Goal: Task Accomplishment & Management: Manage account settings

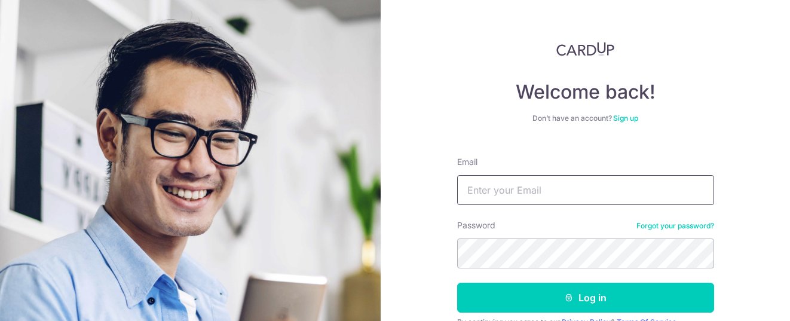
click at [497, 194] on input "Email" at bounding box center [585, 190] width 257 height 30
type input "[EMAIL_ADDRESS][DOMAIN_NAME]"
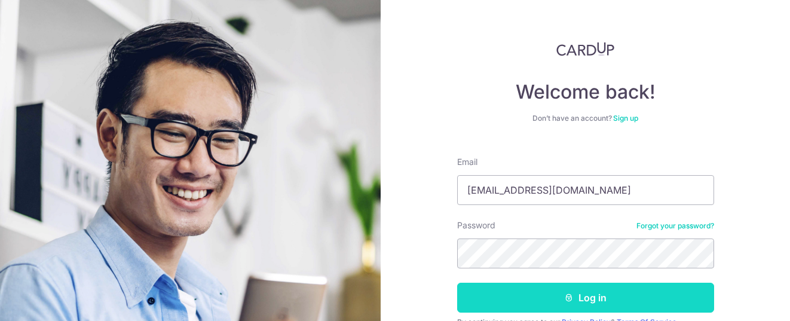
click at [539, 297] on button "Log in" at bounding box center [585, 298] width 257 height 30
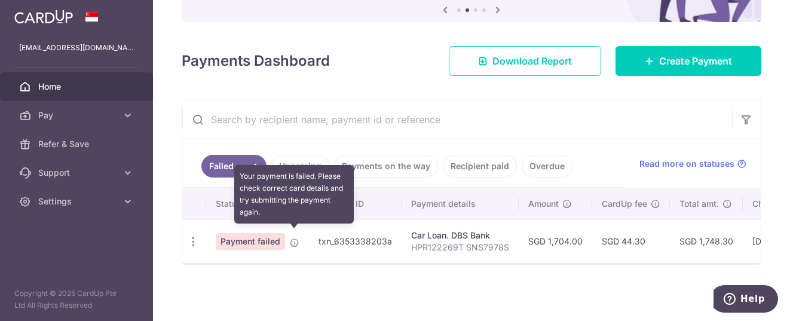
drag, startPoint x: 290, startPoint y: 235, endPoint x: 282, endPoint y: 274, distance: 40.3
click at [286, 275] on div "× Pause Schedule Pause all future payments in this series Pause just this one p…" at bounding box center [471, 160] width 637 height 321
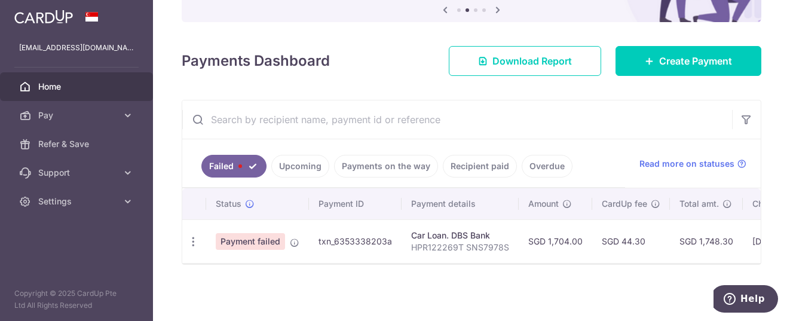
click at [258, 240] on span "Payment failed" at bounding box center [250, 241] width 69 height 17
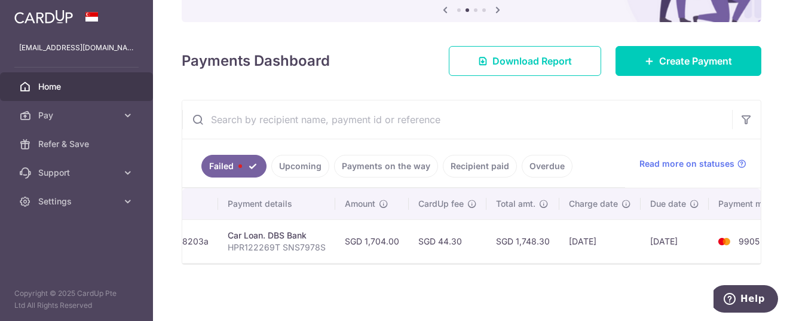
scroll to position [0, 218]
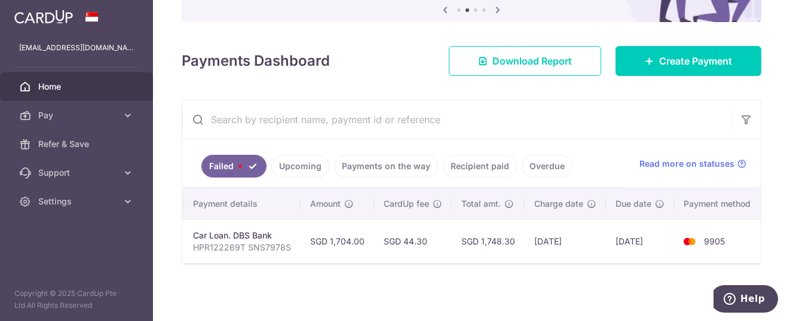
click at [640, 234] on td "[DATE]" at bounding box center [640, 241] width 68 height 44
click at [709, 225] on td "9905" at bounding box center [719, 241] width 91 height 44
click at [704, 236] on span "9905" at bounding box center [714, 241] width 21 height 10
click at [525, 233] on td "07/10/2025" at bounding box center [565, 241] width 81 height 44
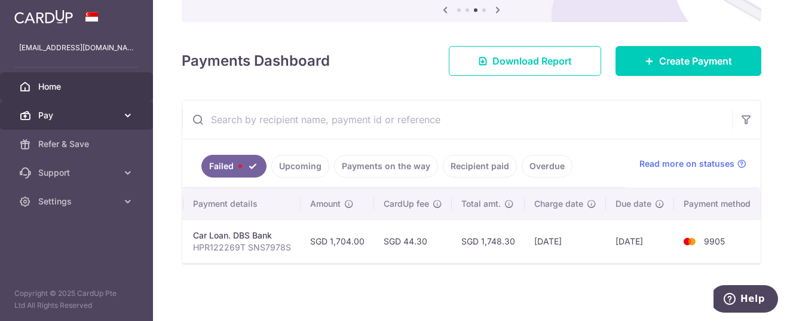
click at [127, 120] on icon at bounding box center [128, 115] width 12 height 12
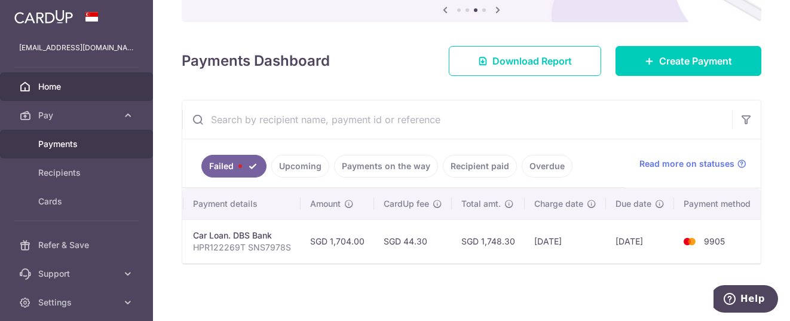
click at [63, 147] on span "Payments" at bounding box center [77, 144] width 79 height 12
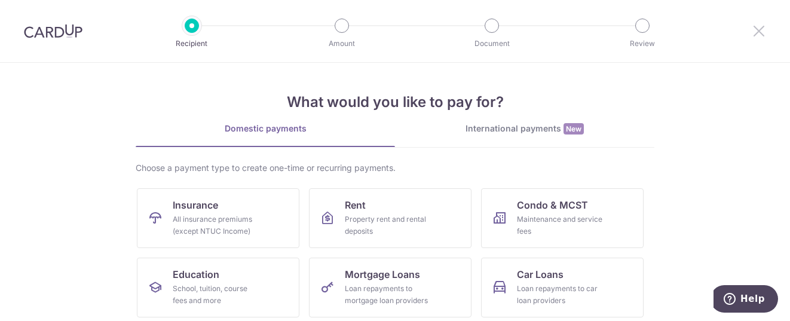
click at [757, 30] on icon at bounding box center [759, 30] width 14 height 15
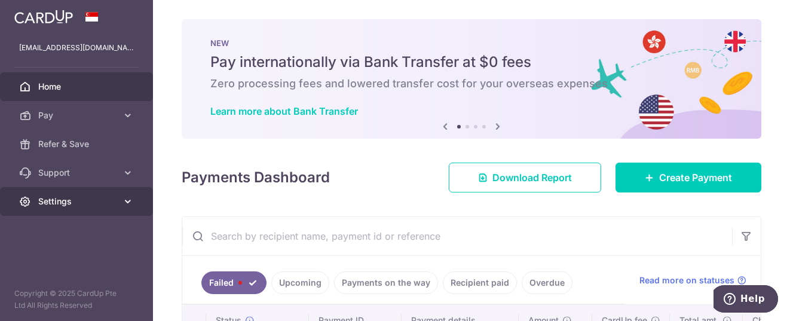
click at [76, 196] on span "Settings" at bounding box center [77, 201] width 79 height 12
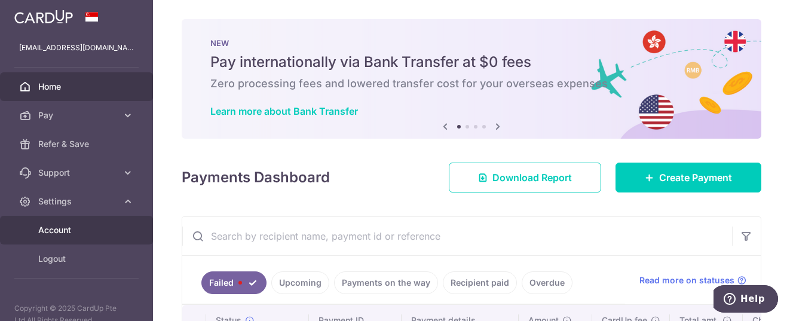
click at [66, 233] on span "Account" at bounding box center [77, 230] width 79 height 12
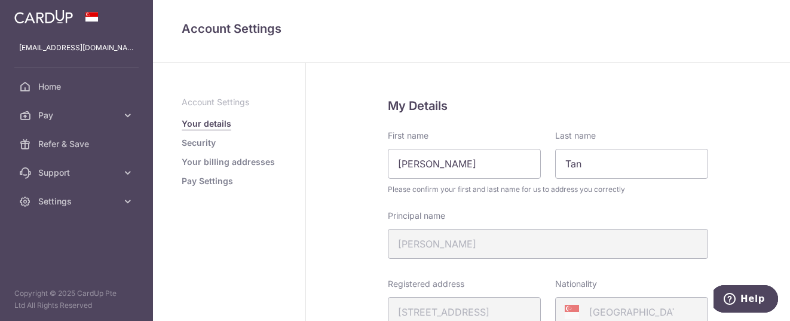
click at [198, 183] on link "Pay Settings" at bounding box center [207, 181] width 51 height 12
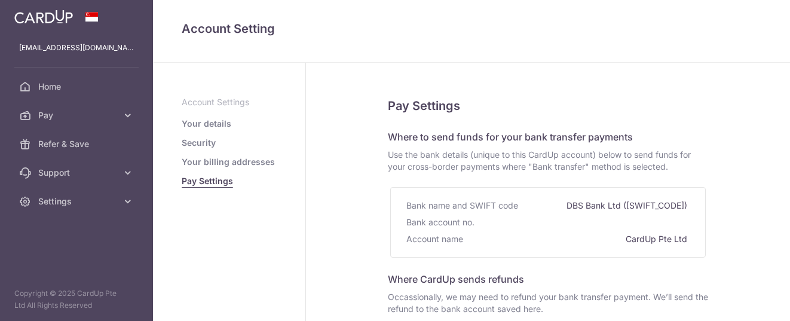
select select "12"
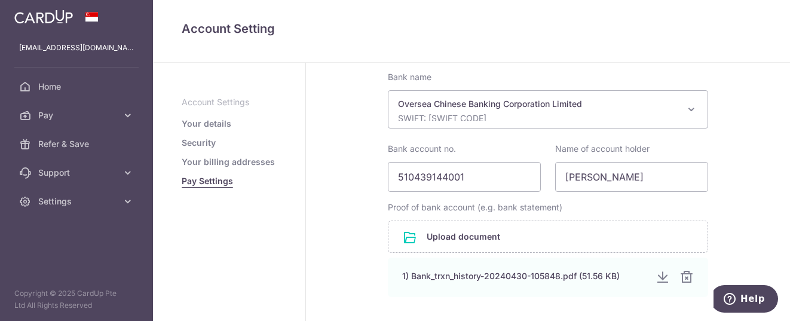
scroll to position [318, 0]
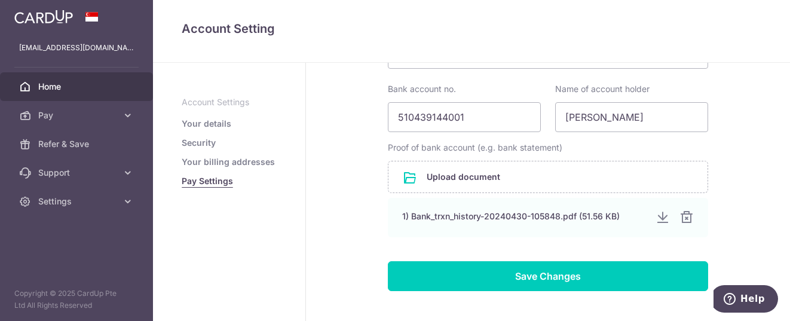
click at [66, 84] on span "Home" at bounding box center [77, 87] width 79 height 12
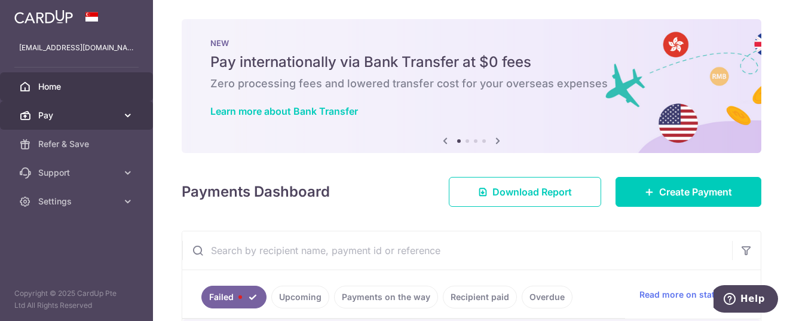
click at [126, 118] on icon at bounding box center [128, 115] width 12 height 12
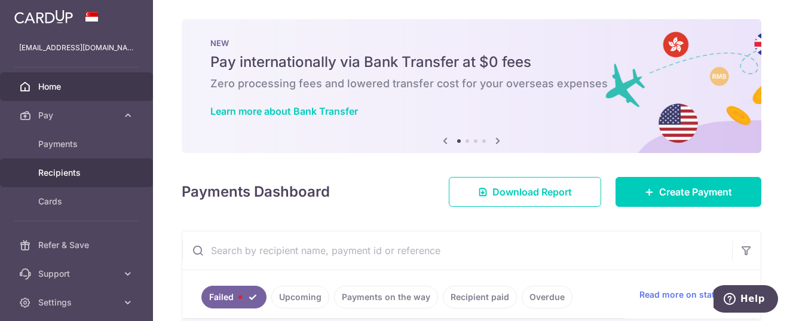
click at [73, 167] on span "Recipients" at bounding box center [77, 173] width 79 height 12
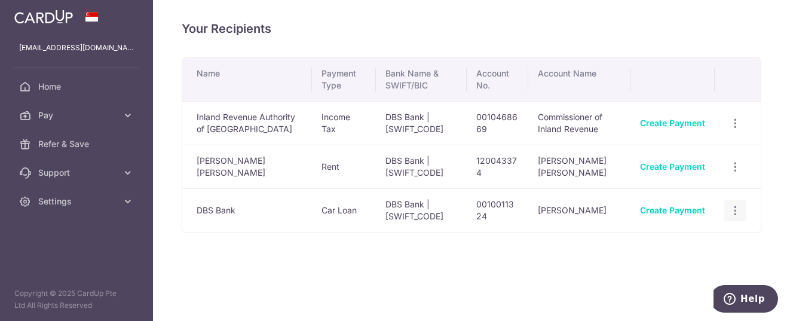
click at [736, 215] on icon "button" at bounding box center [735, 210] width 13 height 13
click at [680, 249] on span "View/Edit" at bounding box center [695, 243] width 81 height 14
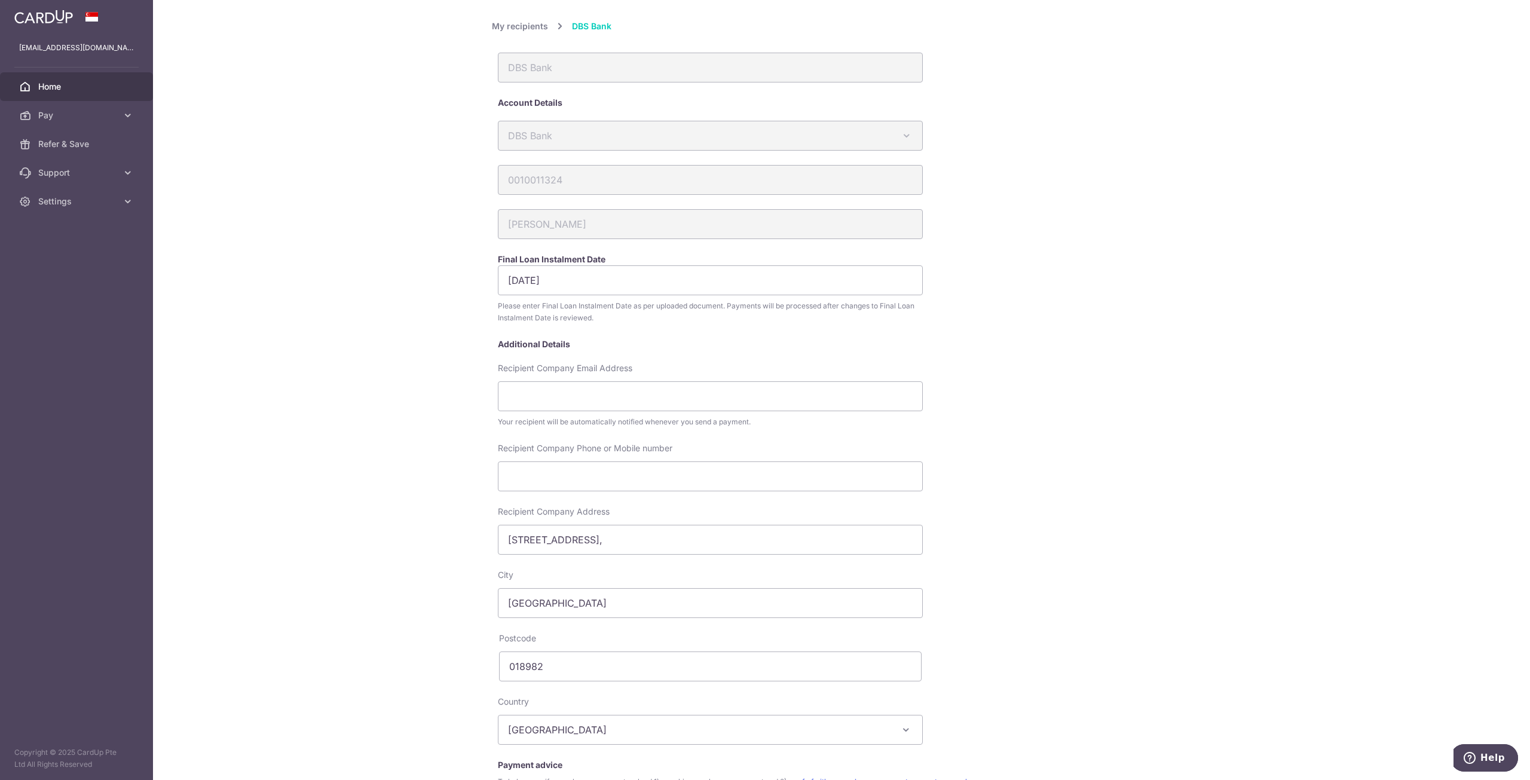
click at [51, 88] on span "Home" at bounding box center [77, 87] width 79 height 12
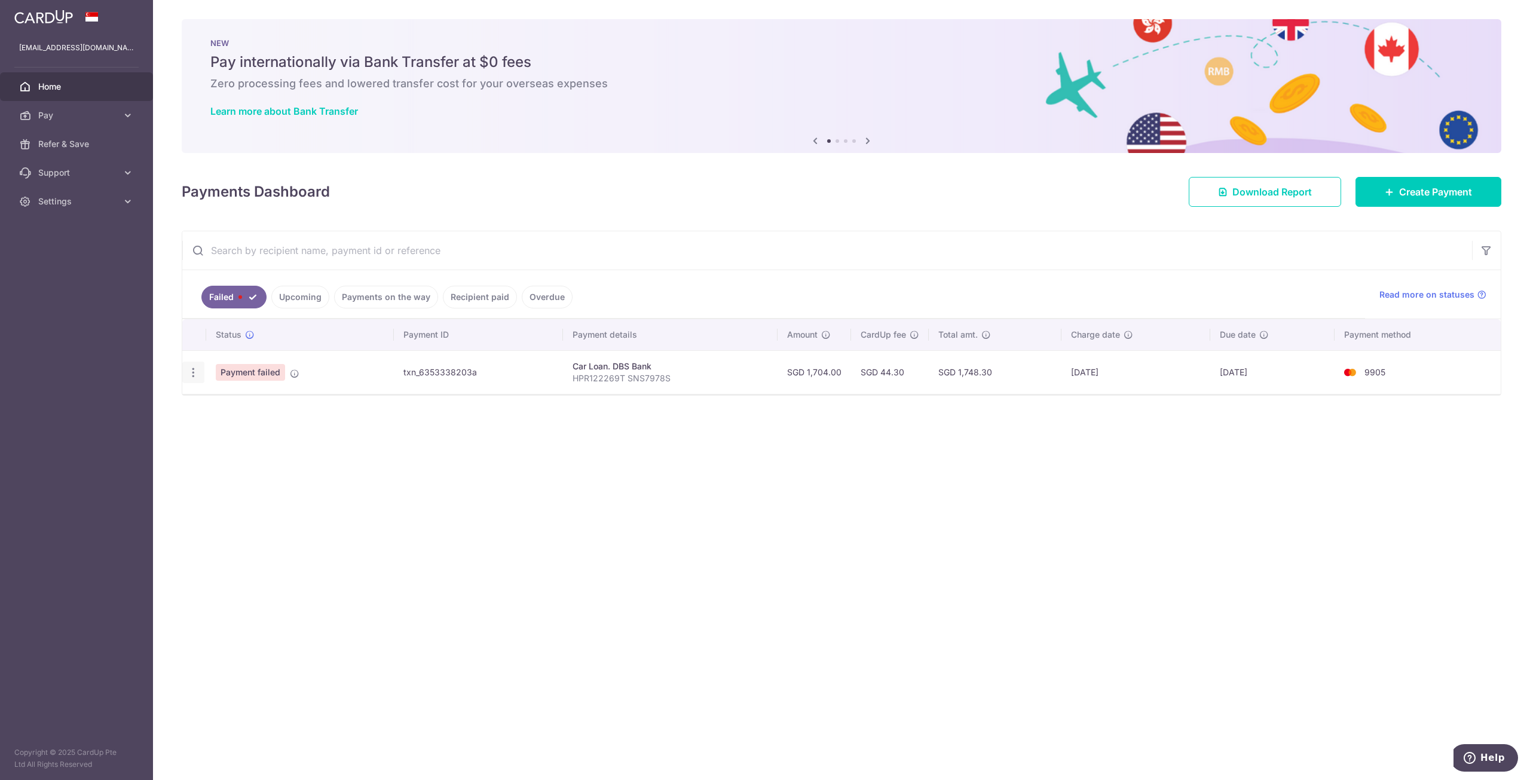
click at [192, 375] on icon "button" at bounding box center [193, 372] width 13 height 13
click at [247, 412] on link "Update payment" at bounding box center [245, 405] width 124 height 29
radio input "true"
type input "1,704.00"
type input "HPR122269T SNS7978S"
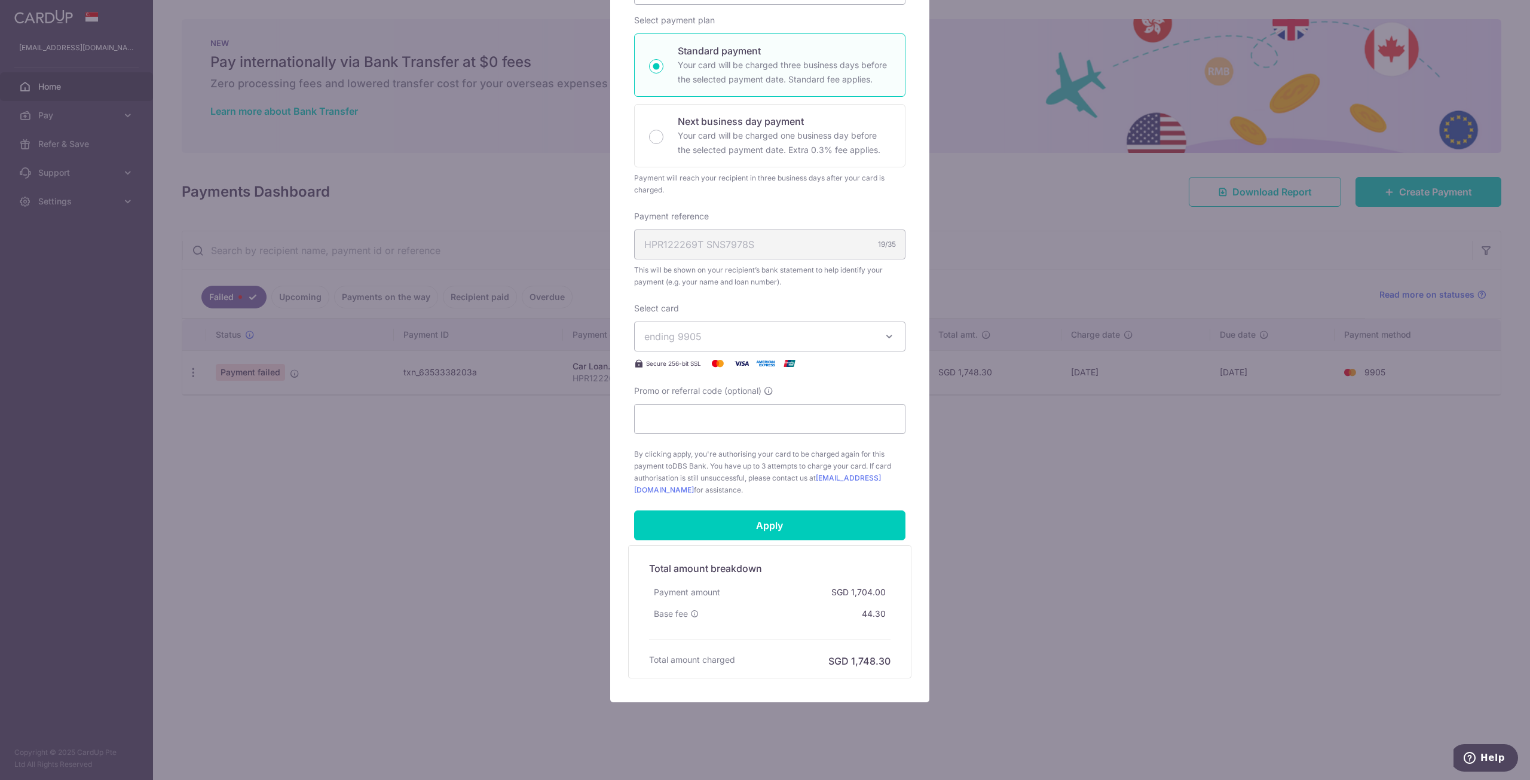
scroll to position [179, 0]
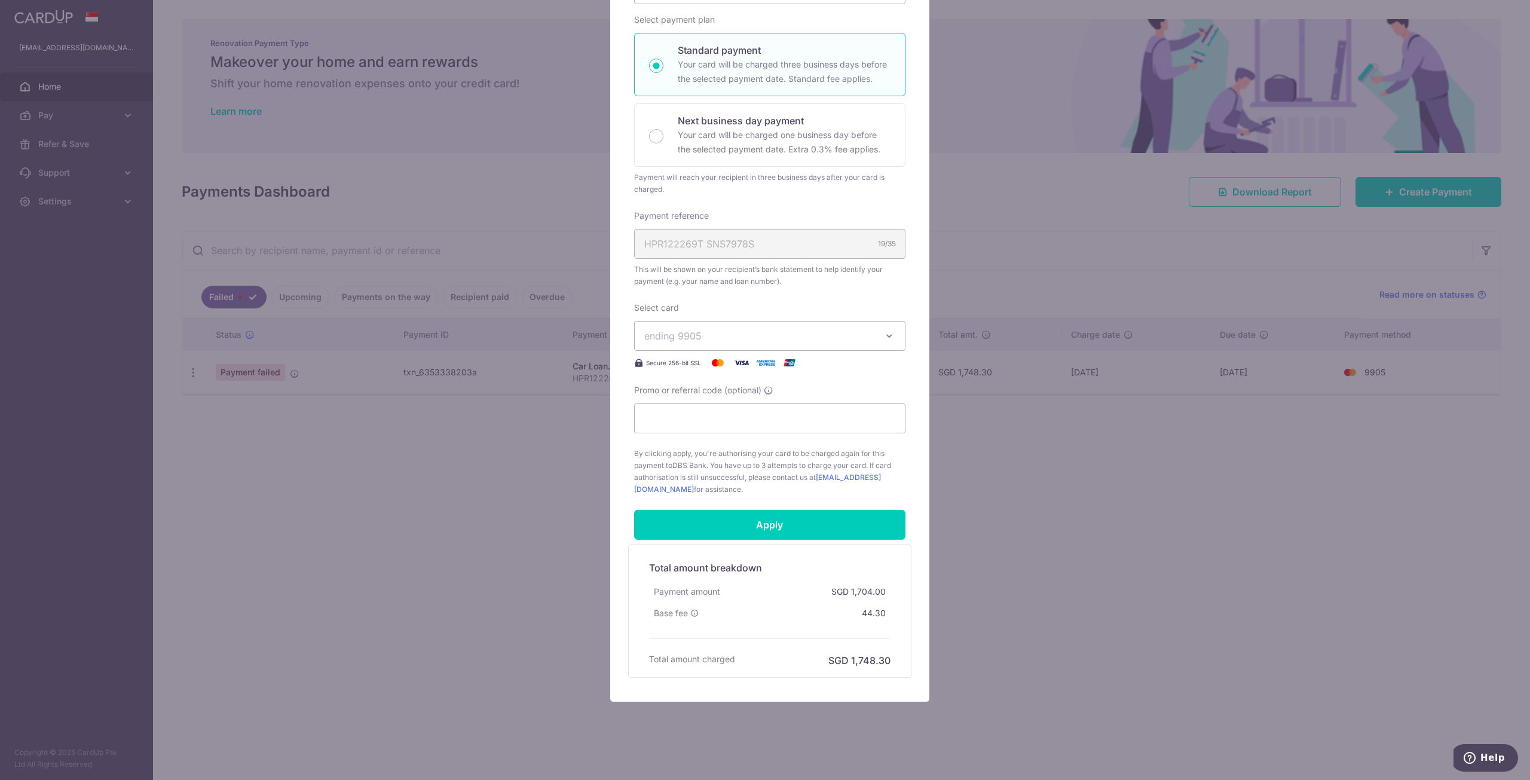
click at [883, 334] on icon "button" at bounding box center [889, 336] width 12 height 12
click at [895, 297] on div "Enter payment amount 1,704.00 1704.00 SGD To change the payment amount, please …" at bounding box center [769, 225] width 271 height 540
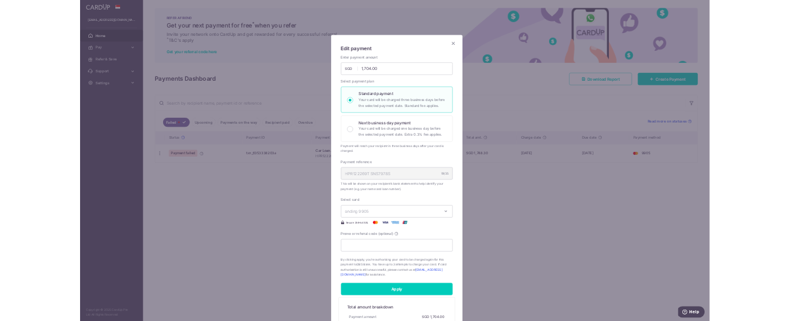
scroll to position [0, 0]
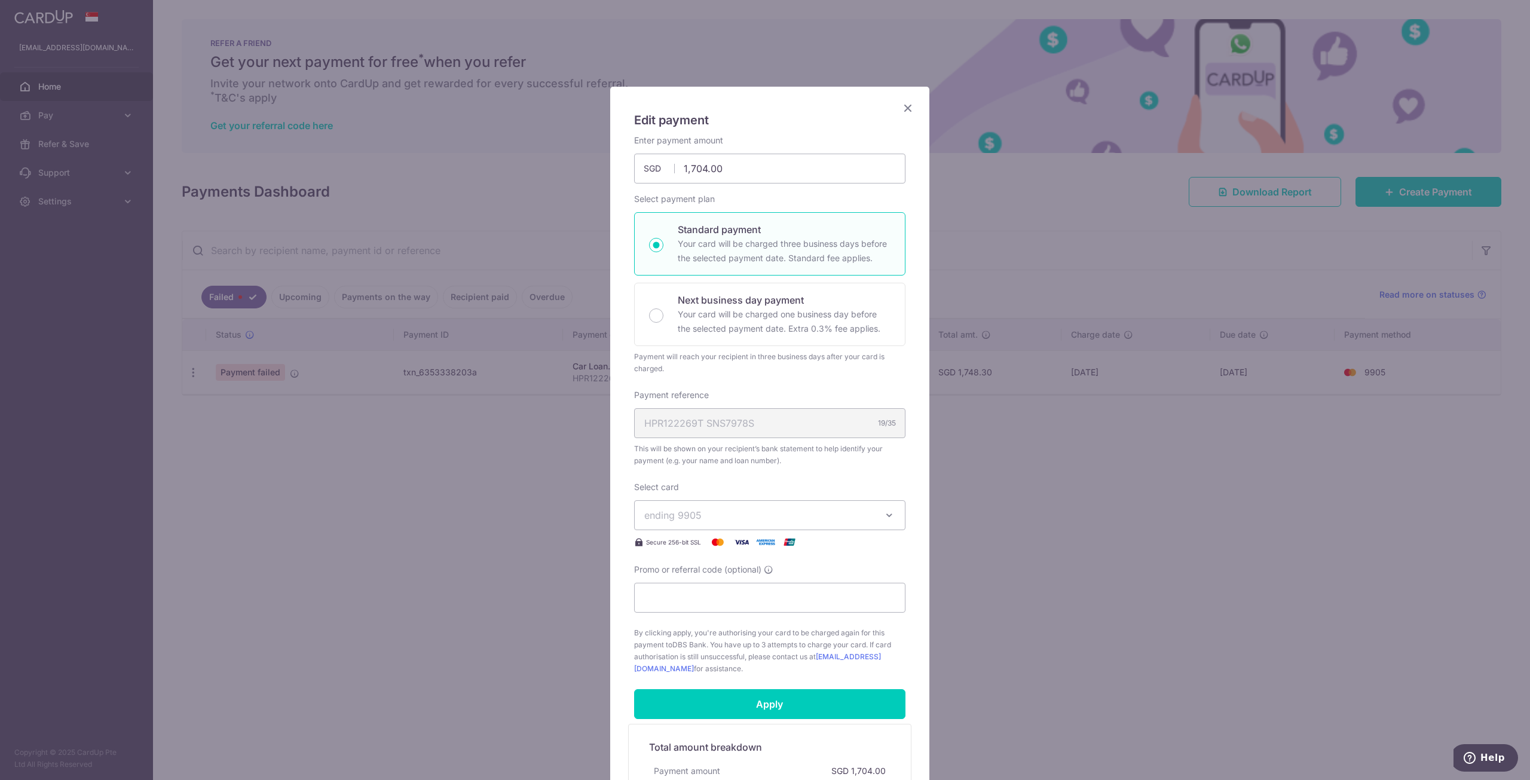
click at [904, 107] on icon "Close" at bounding box center [908, 107] width 14 height 15
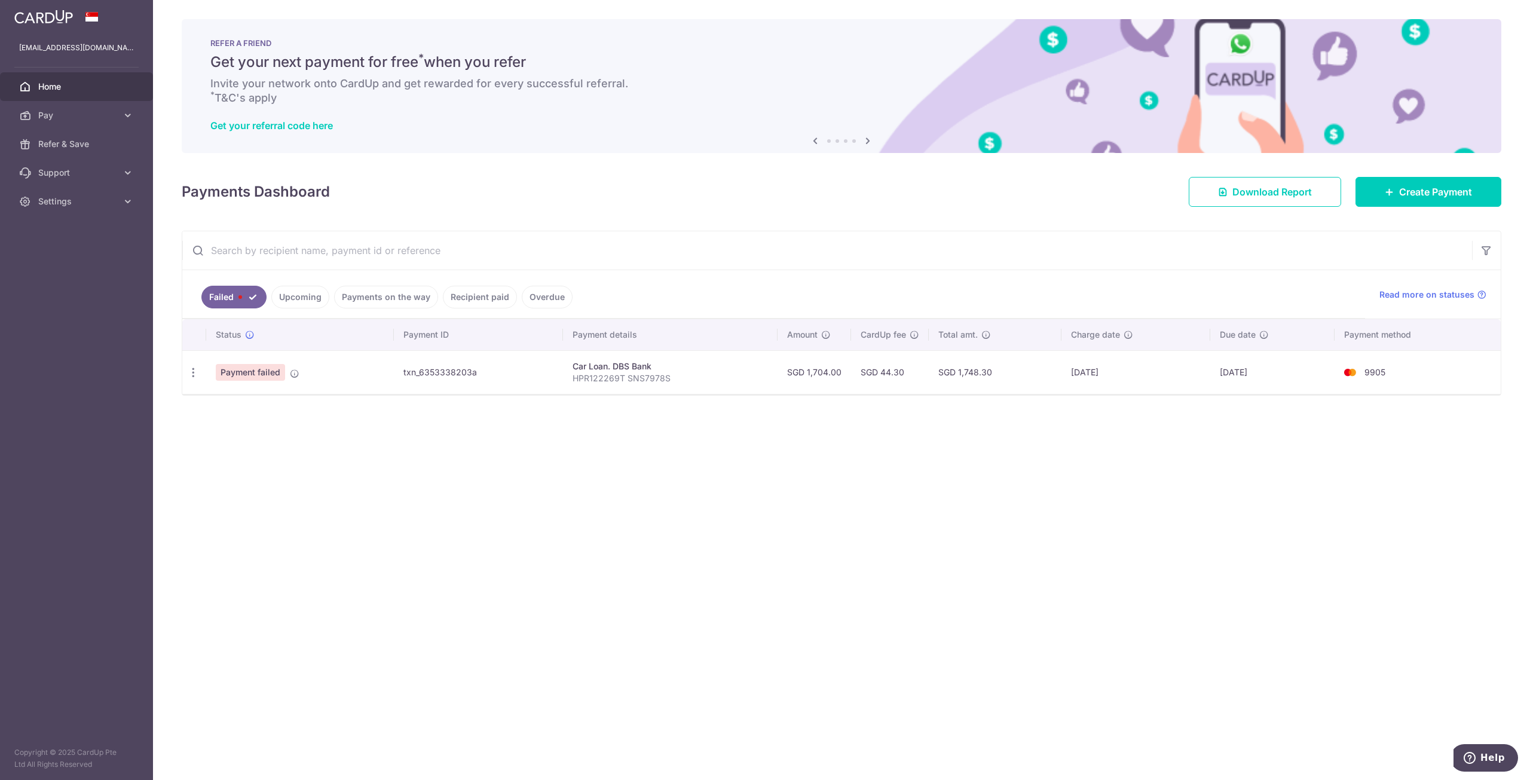
click at [298, 296] on link "Upcoming" at bounding box center [300, 297] width 58 height 23
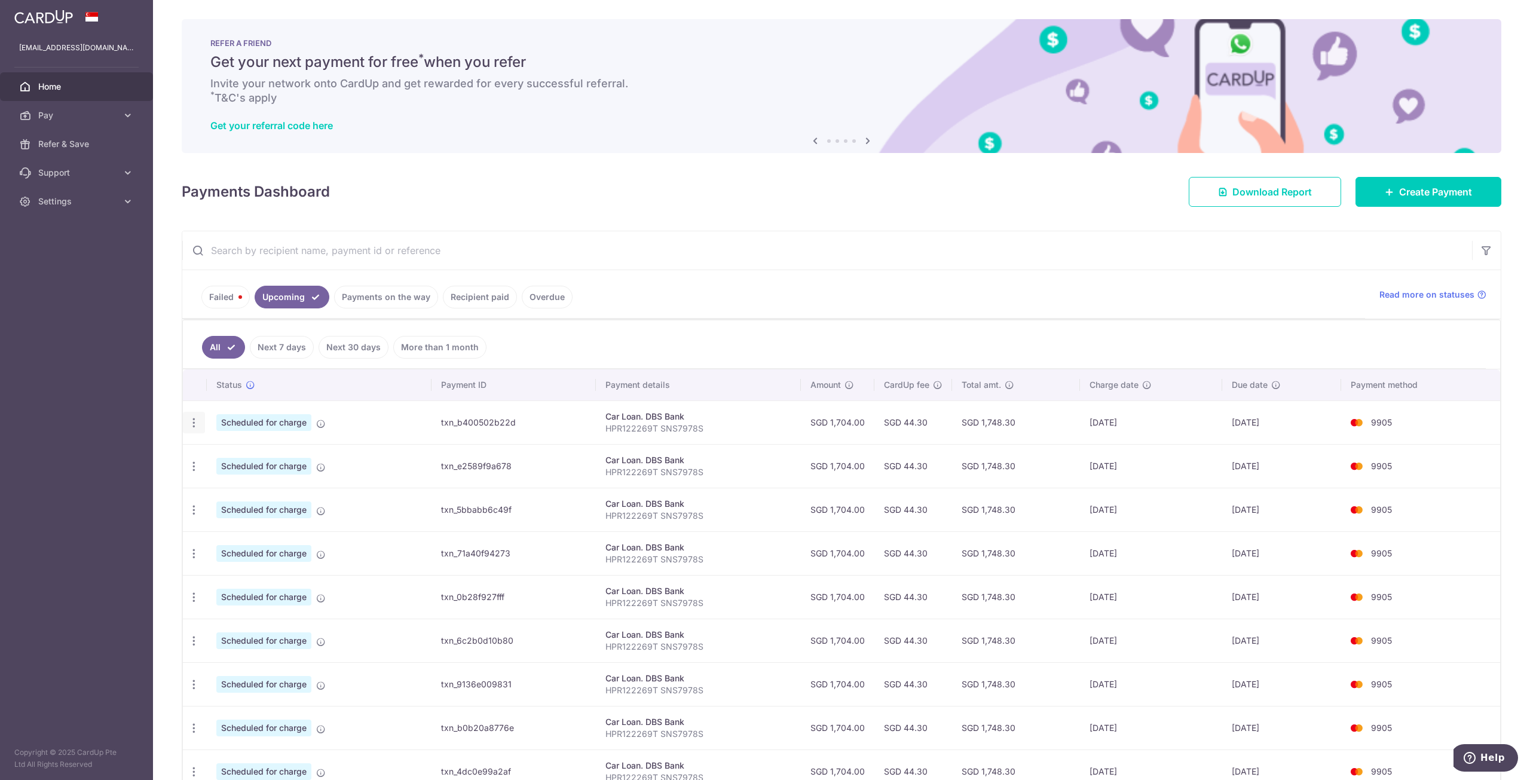
click at [195, 430] on div "Update payment Cancel payment" at bounding box center [194, 423] width 22 height 22
click at [194, 424] on icon "button" at bounding box center [194, 423] width 13 height 13
click at [149, 415] on aside "calvin_2003@hotmail.com Home Pay Payments Recipients Cards Refer & Save Support…" at bounding box center [76, 390] width 153 height 780
click at [197, 420] on icon "button" at bounding box center [194, 423] width 13 height 13
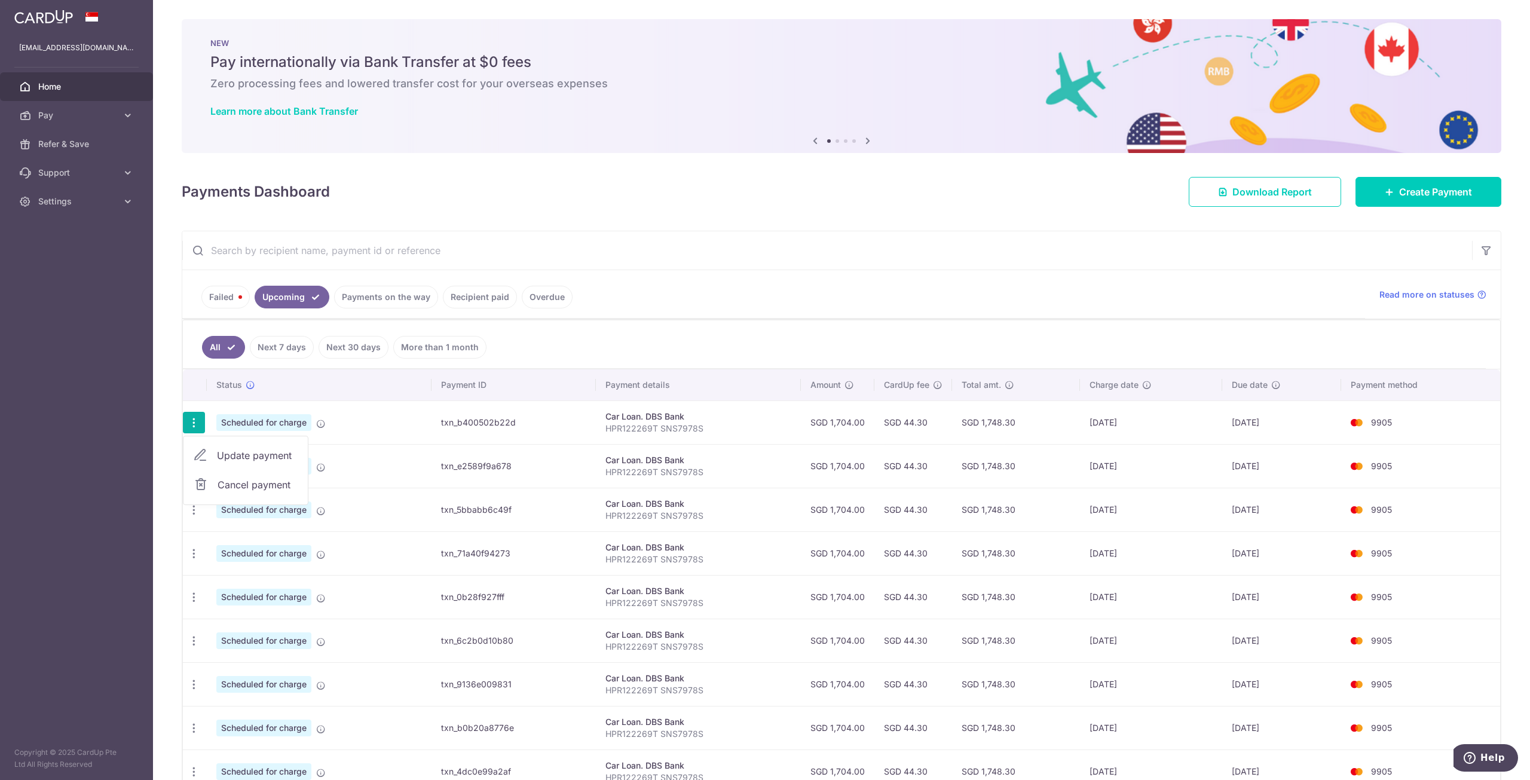
click at [121, 428] on aside "calvin_2003@hotmail.com Home Pay Payments Recipients Cards Refer & Save Support…" at bounding box center [76, 390] width 153 height 780
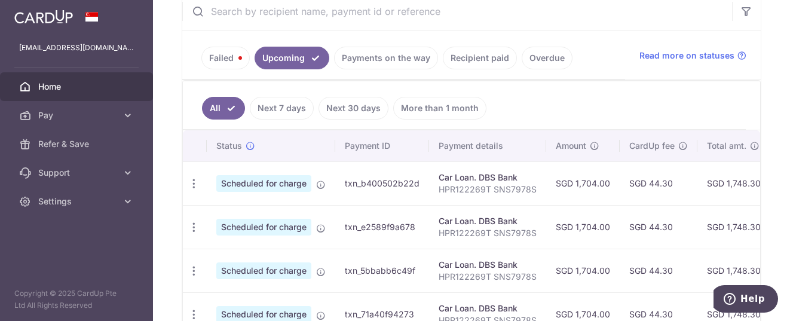
scroll to position [299, 0]
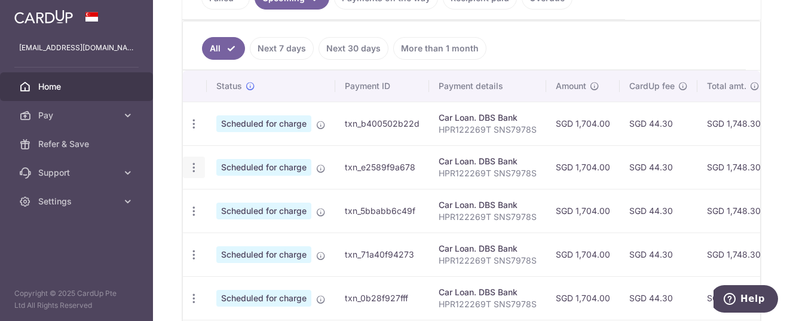
click at [195, 172] on icon "button" at bounding box center [194, 167] width 13 height 13
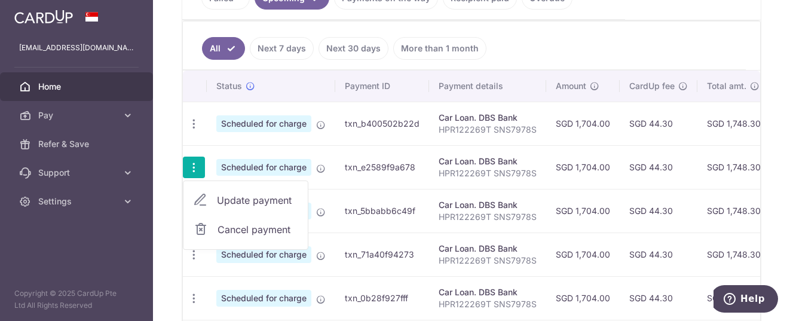
click at [169, 165] on div "× Pause Schedule Pause all future payments in this series Pause just this one p…" at bounding box center [471, 160] width 637 height 321
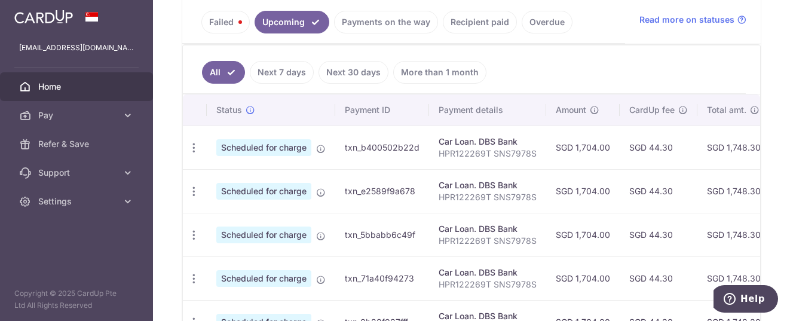
scroll to position [250, 0]
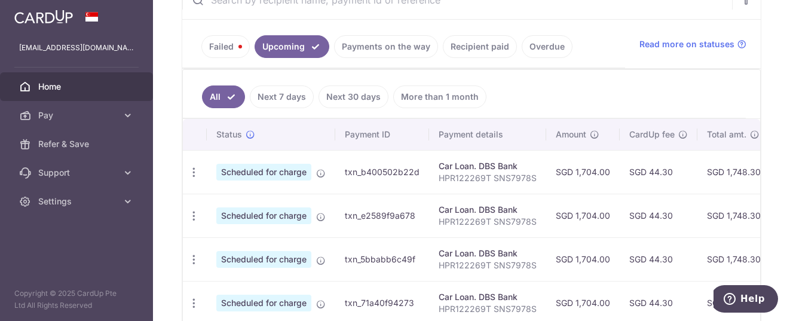
click at [490, 44] on link "Recipient paid" at bounding box center [480, 46] width 74 height 23
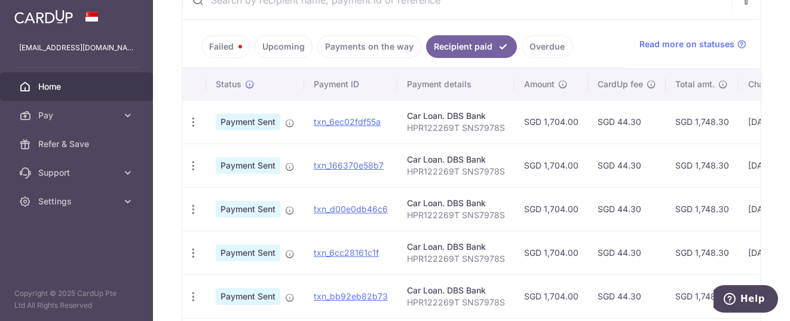
scroll to position [93, 0]
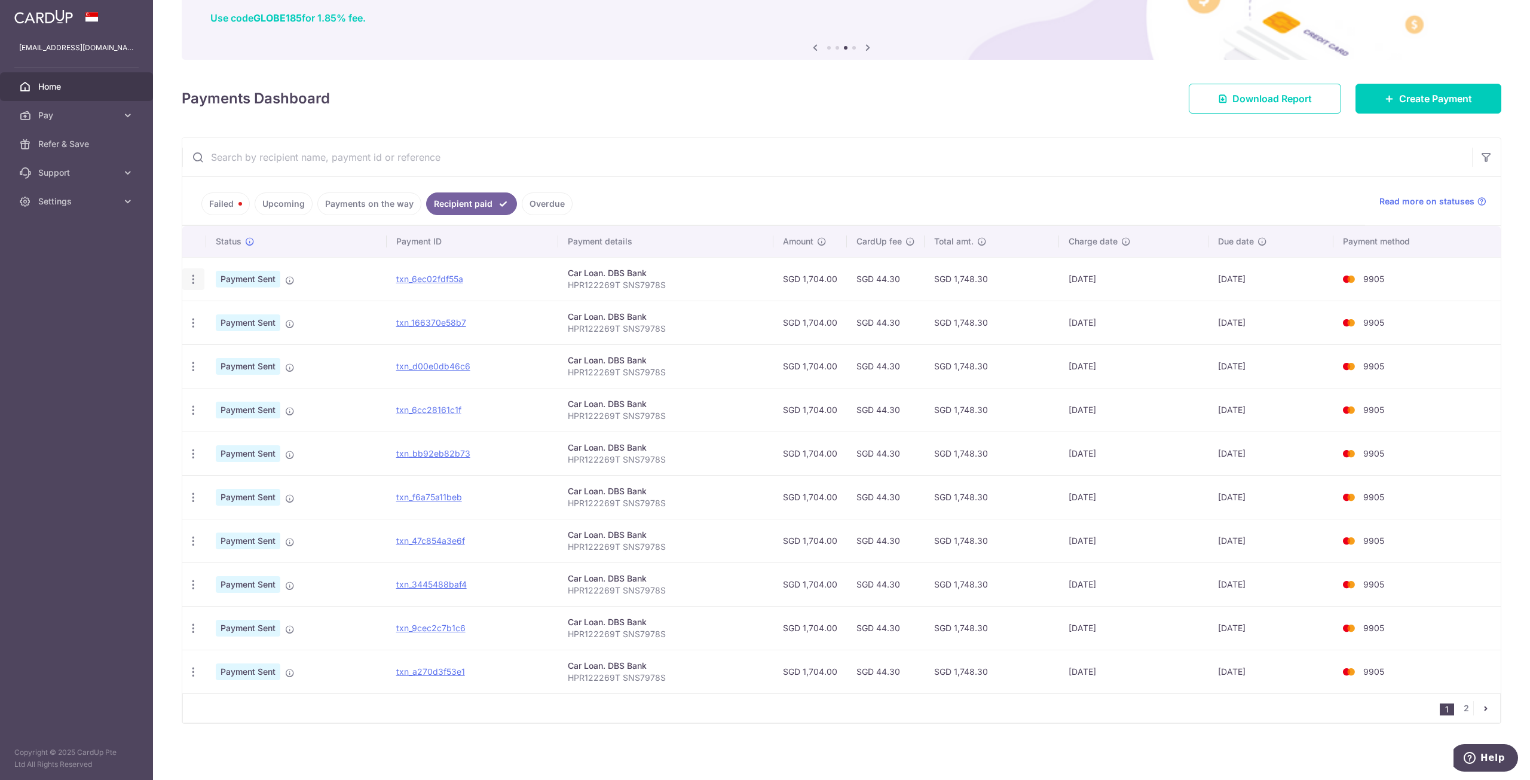
click at [189, 280] on icon "button" at bounding box center [193, 279] width 13 height 13
click at [233, 314] on span "PDF Receipt" at bounding box center [256, 312] width 81 height 12
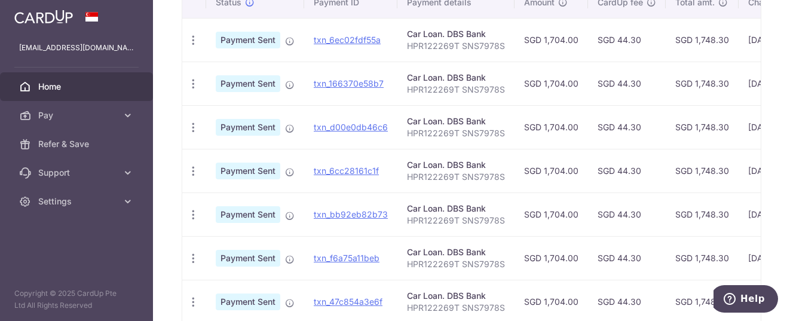
scroll to position [273, 0]
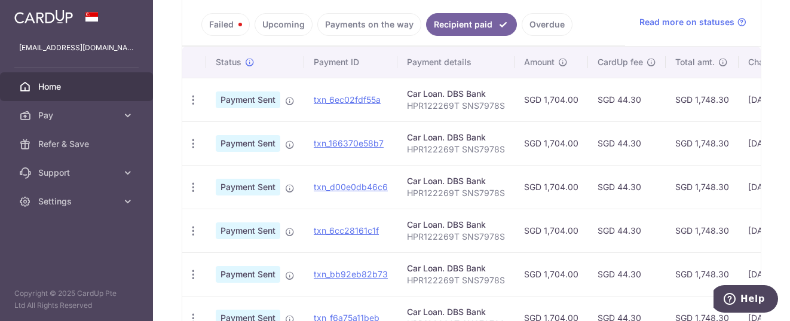
click at [297, 23] on link "Upcoming" at bounding box center [284, 24] width 58 height 23
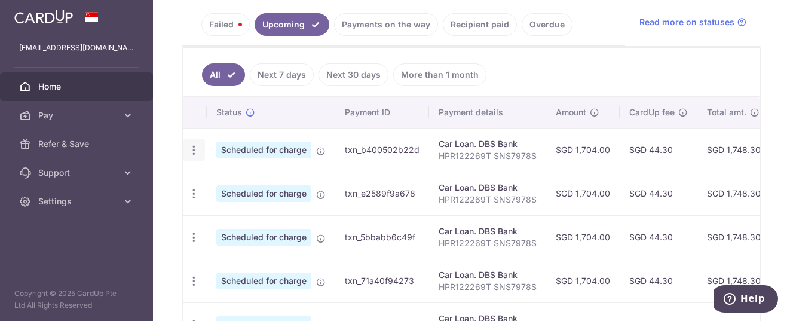
click at [191, 153] on icon "button" at bounding box center [194, 150] width 13 height 13
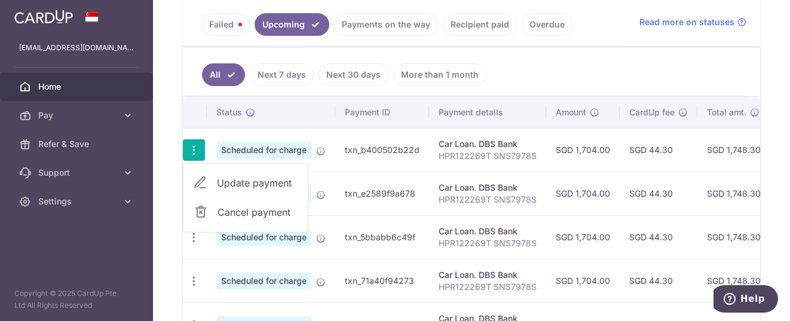
click at [225, 26] on link "Failed" at bounding box center [225, 24] width 48 height 23
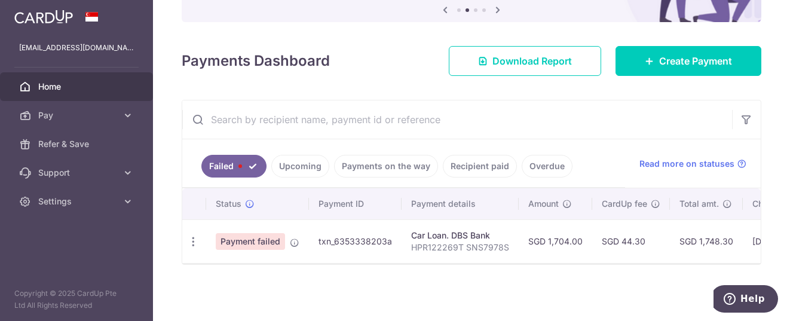
scroll to position [137, 0]
click at [190, 237] on icon "button" at bounding box center [193, 242] width 13 height 13
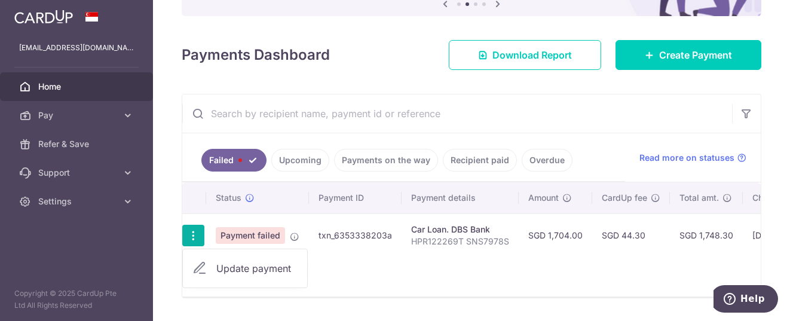
click at [155, 218] on div "× Pause Schedule Pause all future payments in this series Pause just this one p…" at bounding box center [471, 160] width 637 height 321
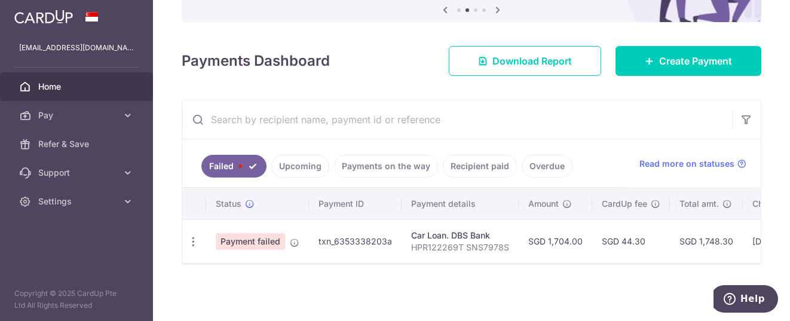
drag, startPoint x: 195, startPoint y: 238, endPoint x: 174, endPoint y: 262, distance: 31.8
click at [172, 258] on div "× Pause Schedule Pause all future payments in this series Pause just this one p…" at bounding box center [471, 160] width 637 height 321
click at [190, 243] on div "Update payment" at bounding box center [193, 242] width 22 height 22
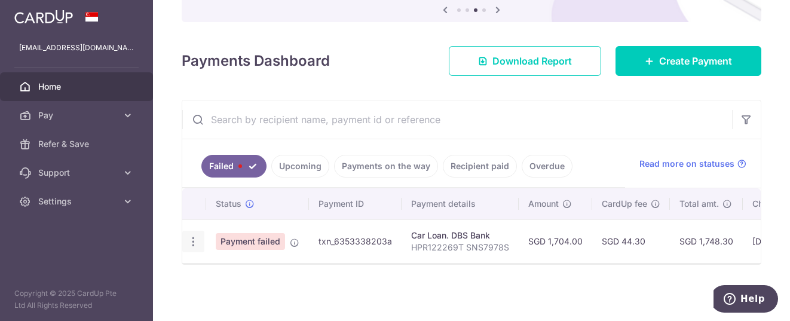
click at [193, 236] on icon "button" at bounding box center [193, 242] width 13 height 13
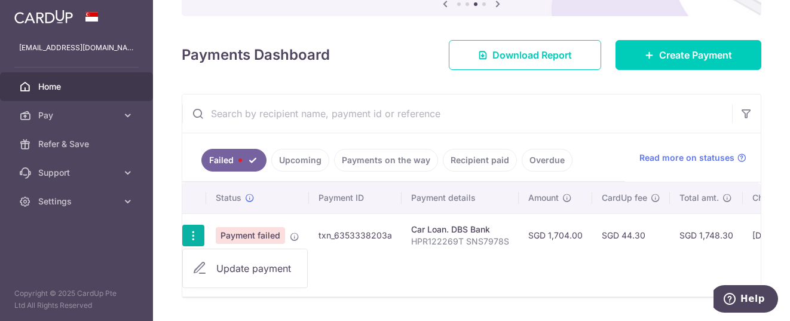
click at [142, 279] on aside "calvin_2003@hotmail.com Home Pay Payments Recipients Cards Refer & Save Support…" at bounding box center [76, 160] width 153 height 321
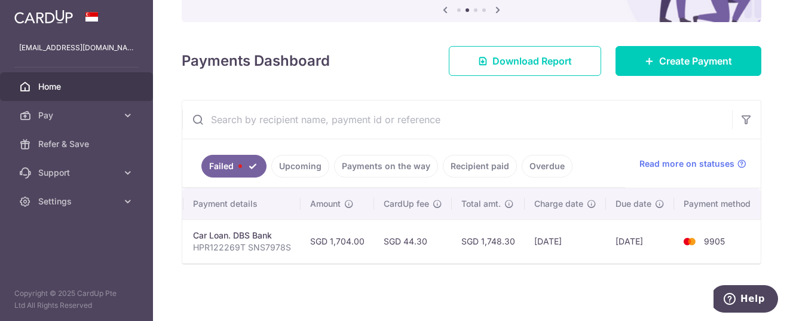
scroll to position [0, 10]
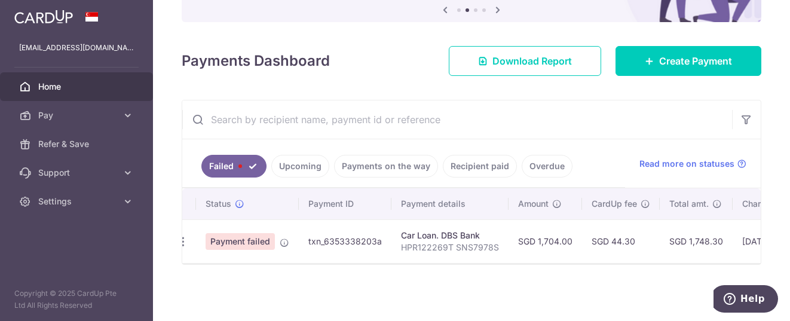
click at [314, 264] on div at bounding box center [471, 263] width 579 height 1
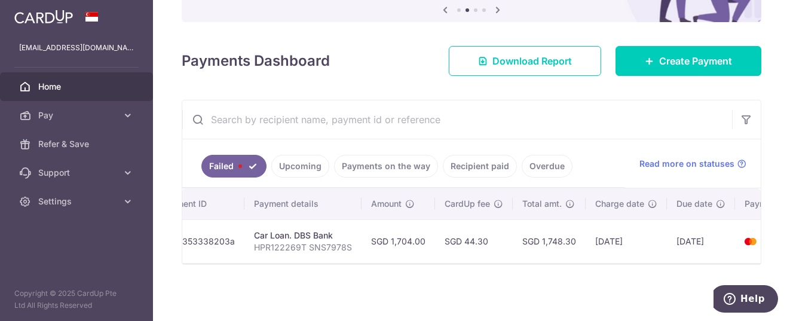
scroll to position [0, 0]
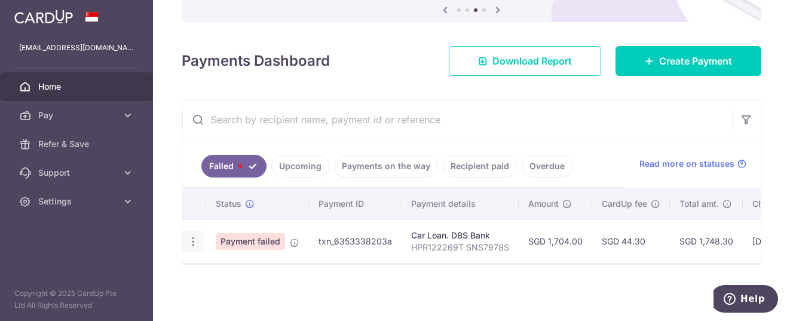
click at [192, 239] on icon "button" at bounding box center [193, 242] width 13 height 13
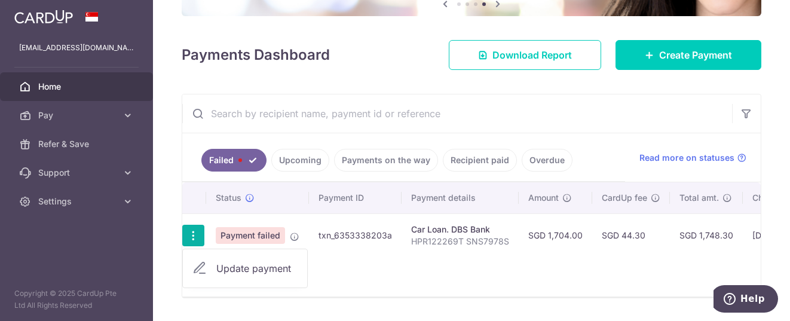
click at [227, 268] on span "Update payment" at bounding box center [256, 268] width 81 height 14
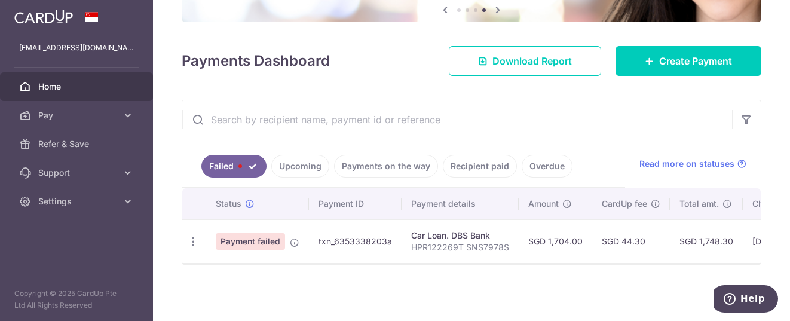
radio input "true"
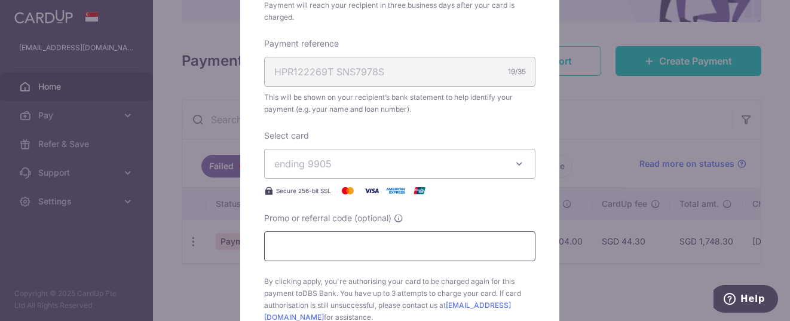
scroll to position [418, 0]
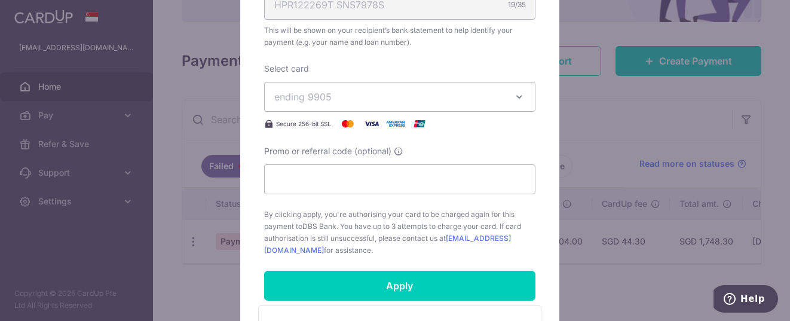
click at [516, 98] on icon "button" at bounding box center [519, 97] width 12 height 12
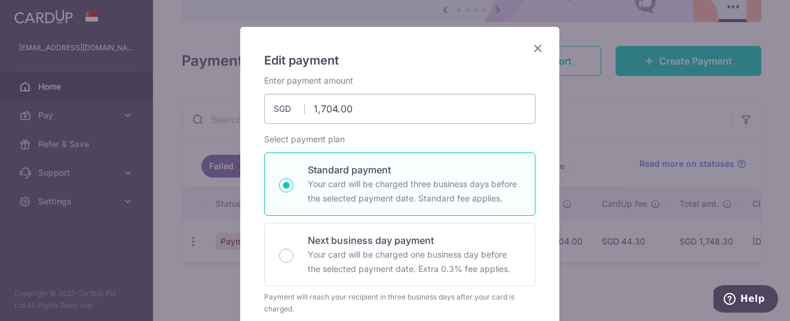
scroll to position [0, 0]
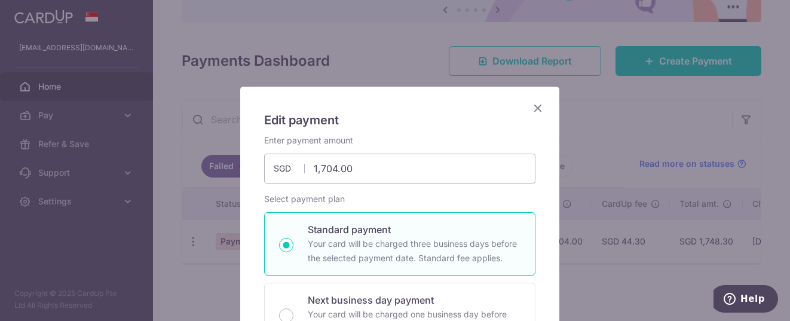
click at [536, 109] on icon "Close" at bounding box center [538, 107] width 14 height 15
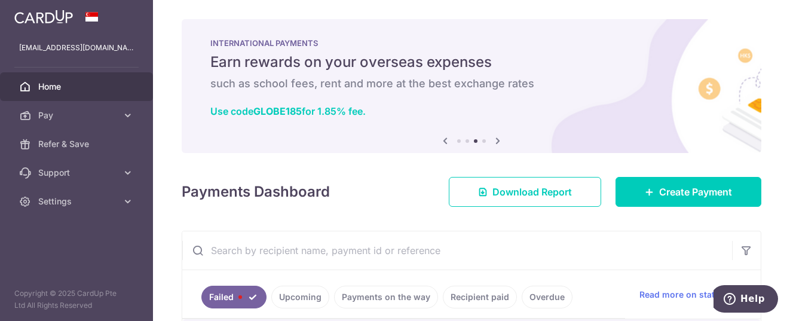
scroll to position [120, 0]
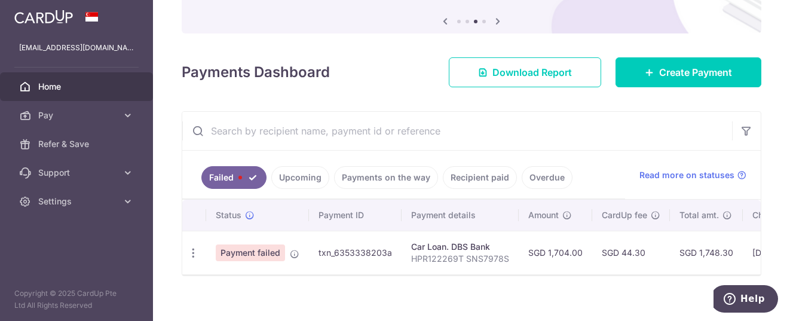
click at [545, 174] on link "Overdue" at bounding box center [547, 177] width 51 height 23
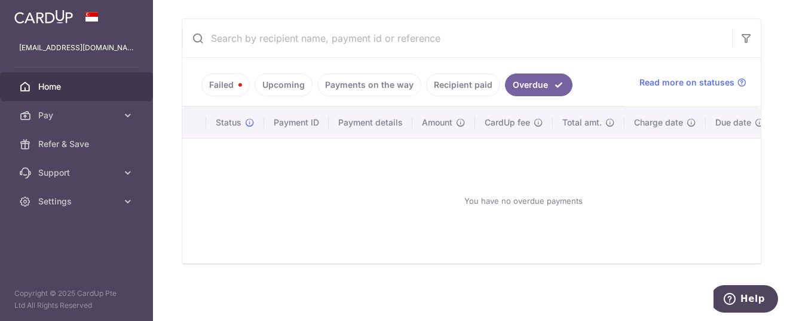
scroll to position [218, 0]
click at [375, 75] on link "Payments on the way" at bounding box center [369, 85] width 104 height 23
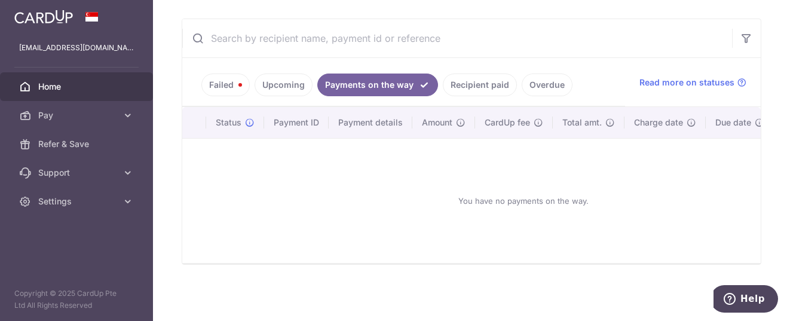
click at [472, 84] on link "Recipient paid" at bounding box center [480, 85] width 74 height 23
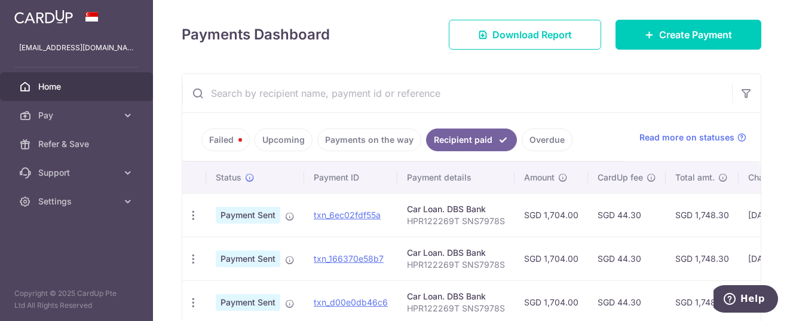
scroll to position [140, 0]
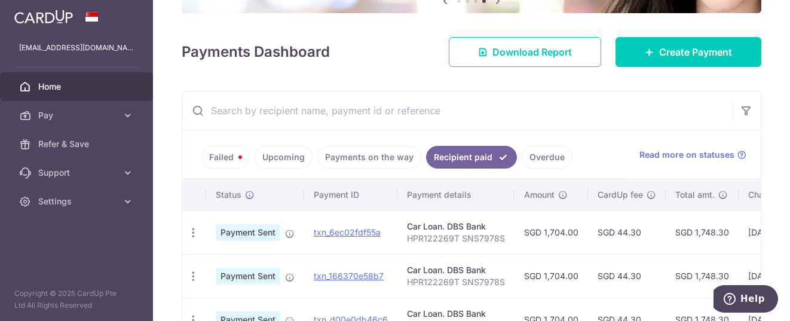
click at [228, 164] on link "Failed" at bounding box center [225, 157] width 48 height 23
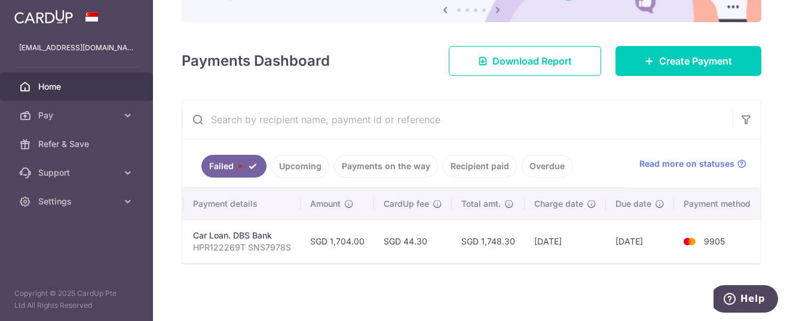
scroll to position [0, 0]
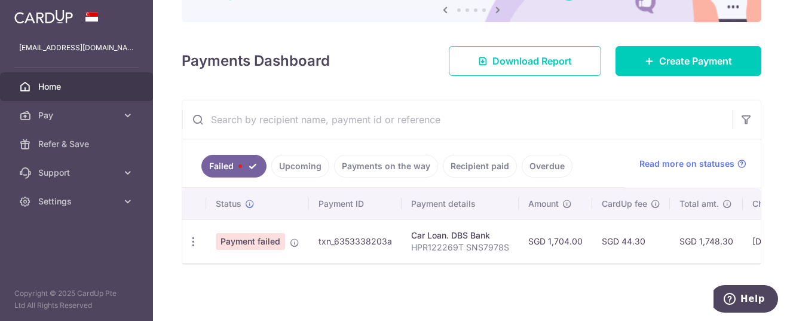
click at [299, 163] on link "Upcoming" at bounding box center [300, 166] width 58 height 23
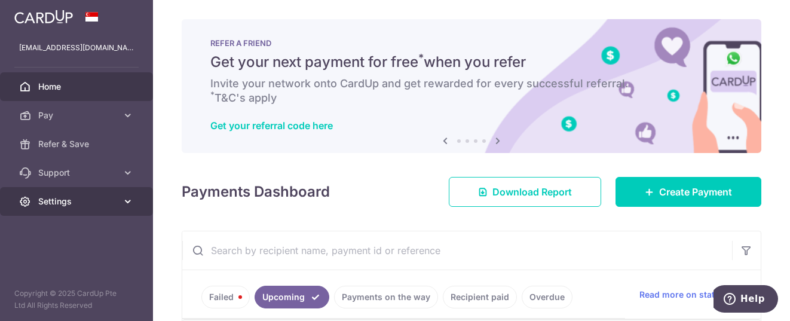
click at [123, 198] on icon at bounding box center [128, 201] width 12 height 12
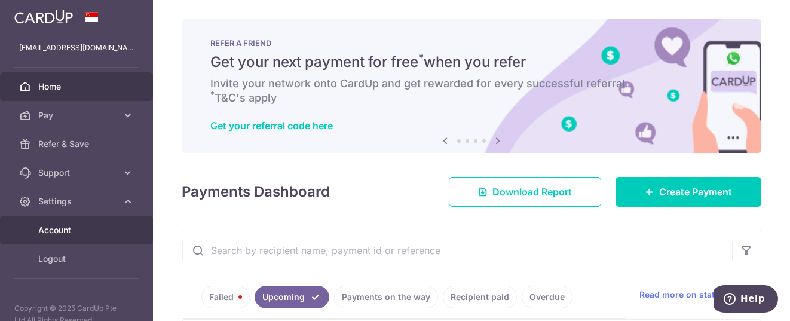
click at [53, 230] on span "Account" at bounding box center [77, 230] width 79 height 12
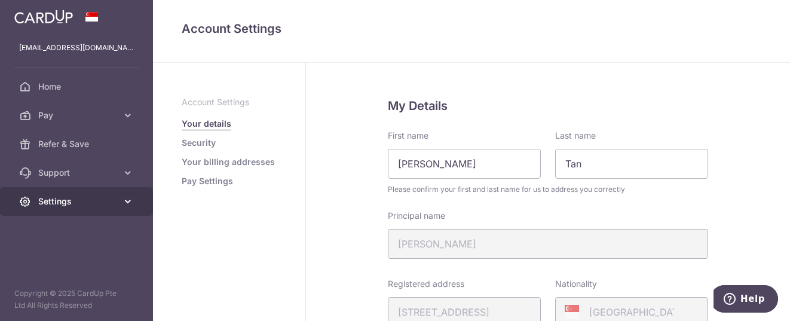
click at [60, 195] on link "Settings" at bounding box center [76, 201] width 153 height 29
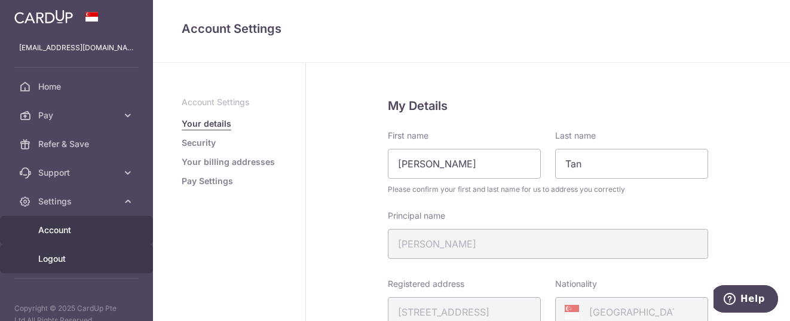
click at [60, 254] on span "Logout" at bounding box center [77, 259] width 79 height 12
